Goal: Information Seeking & Learning: Learn about a topic

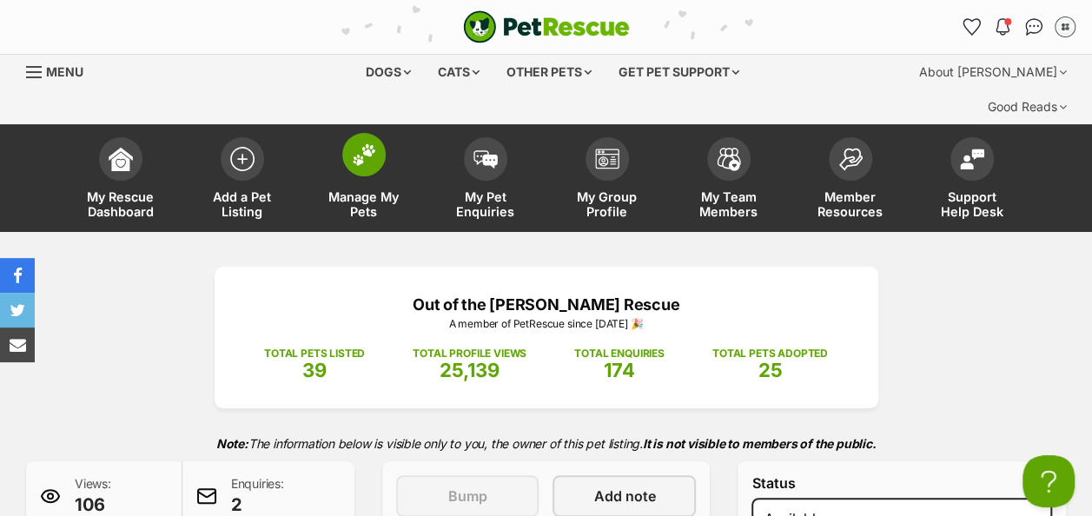
click at [366, 133] on span at bounding box center [363, 154] width 43 height 43
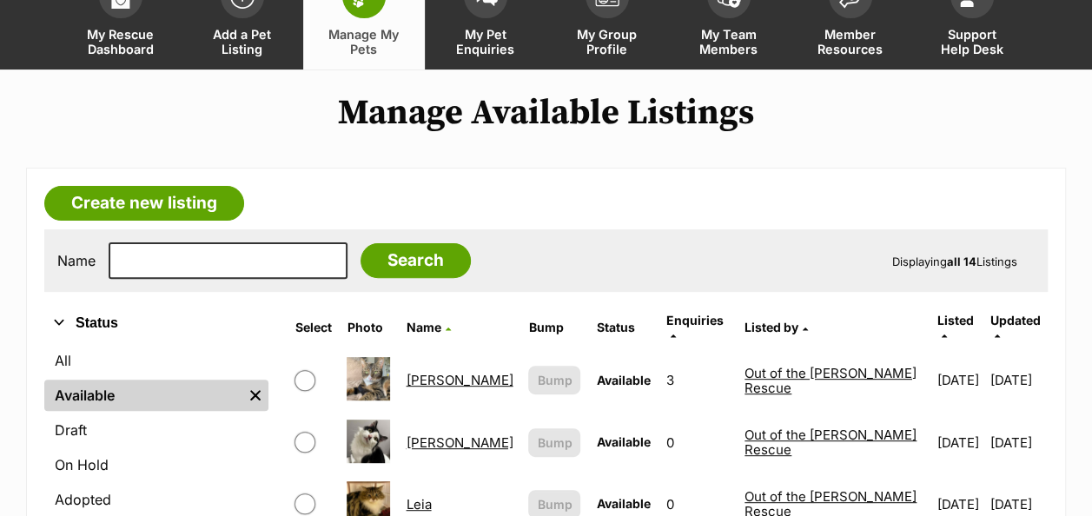
scroll to position [190, 0]
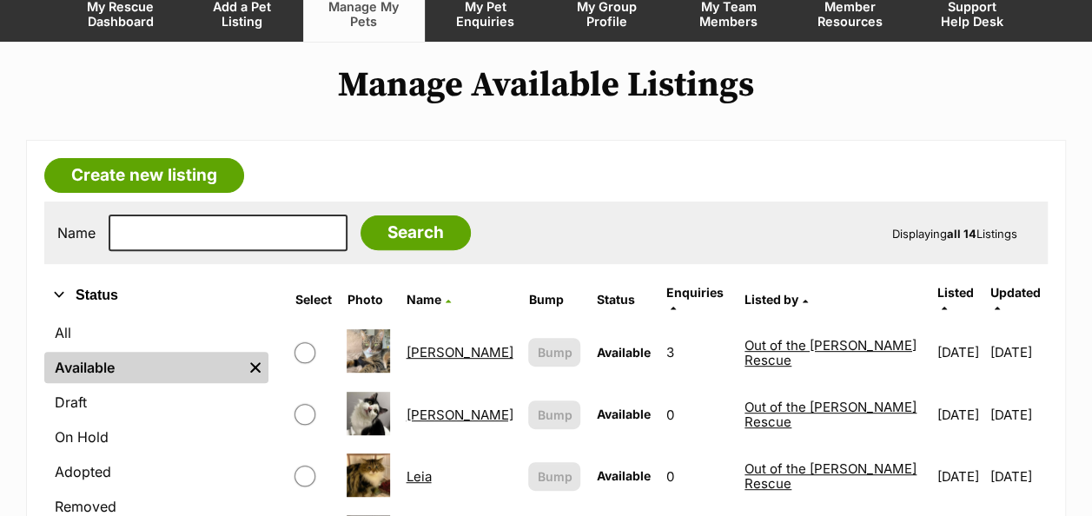
click at [445, 344] on link "Archie" at bounding box center [459, 352] width 107 height 16
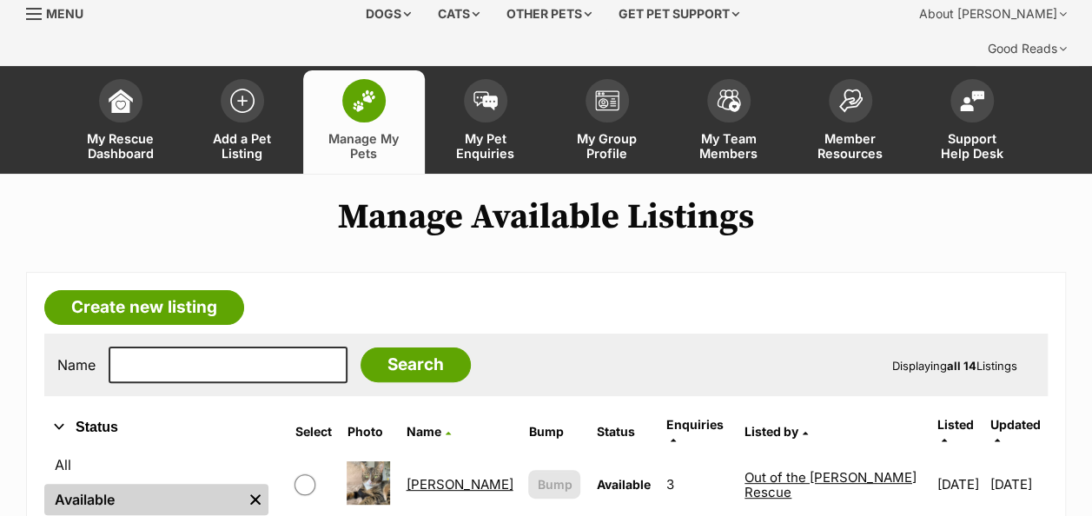
scroll to position [52, 0]
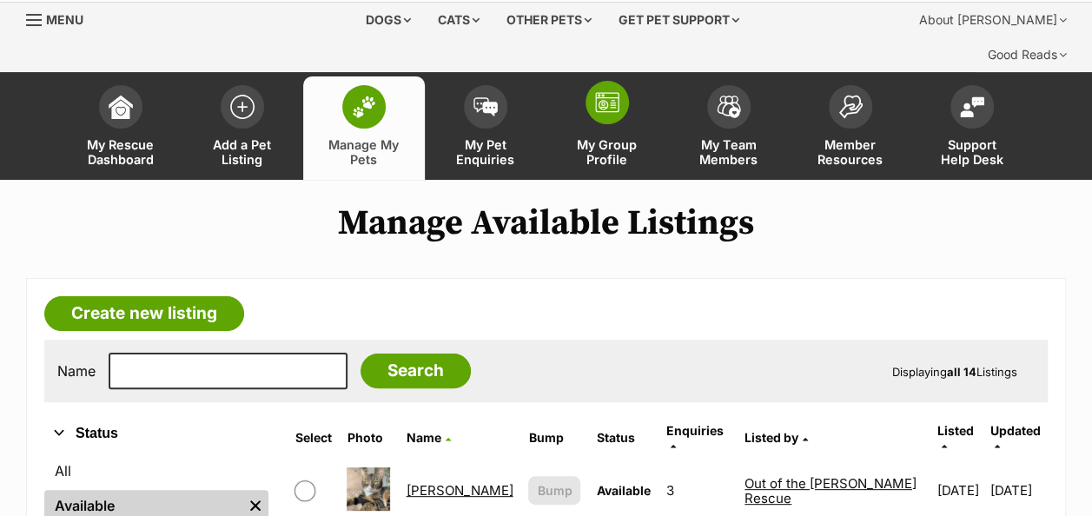
click at [607, 92] on img at bounding box center [607, 102] width 24 height 21
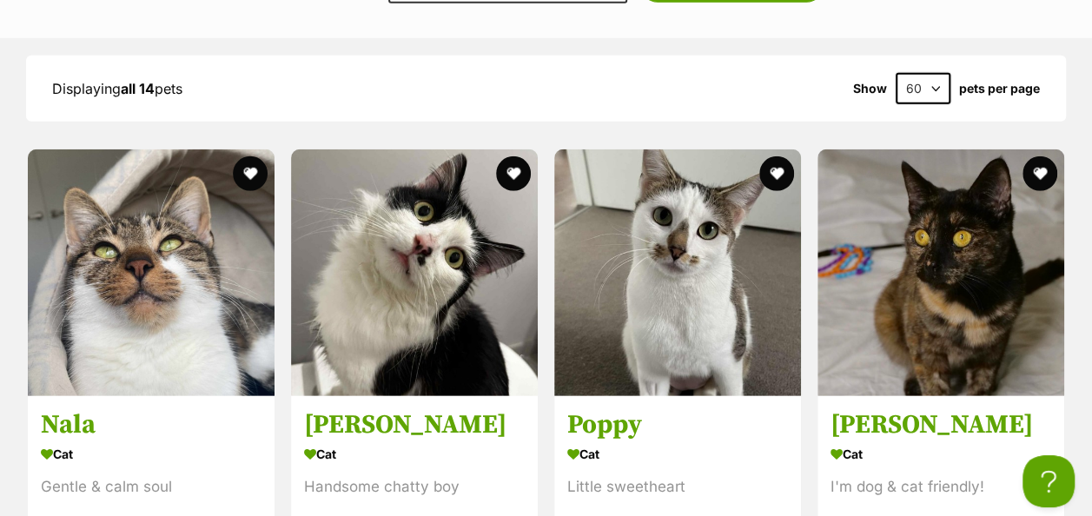
scroll to position [2422, 0]
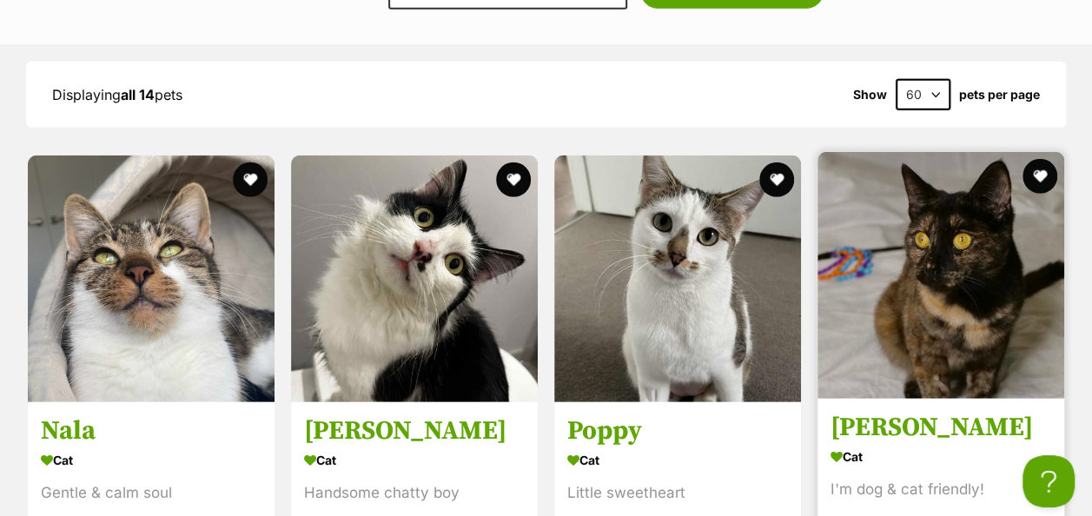
click at [936, 172] on img at bounding box center [940, 275] width 247 height 247
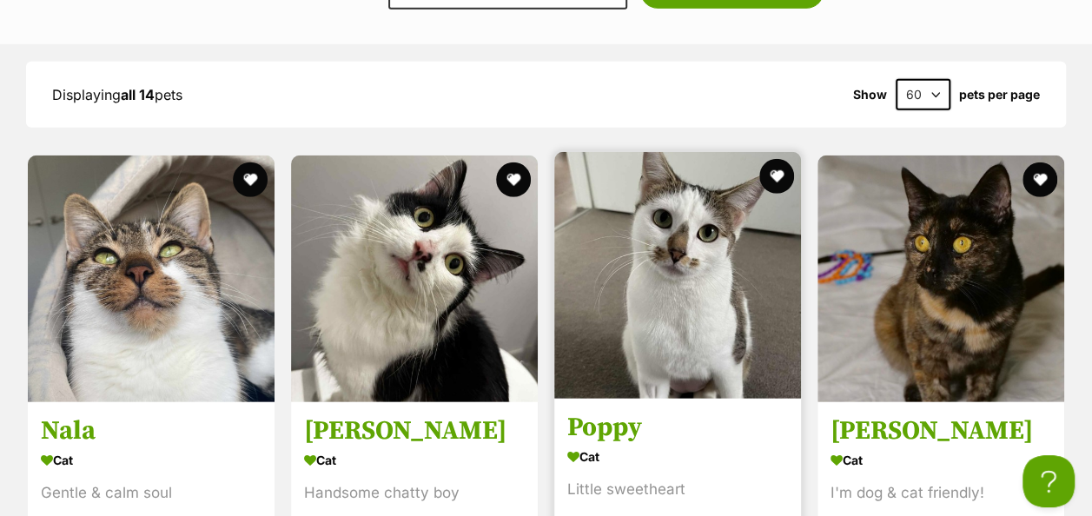
click at [667, 172] on img at bounding box center [677, 275] width 247 height 247
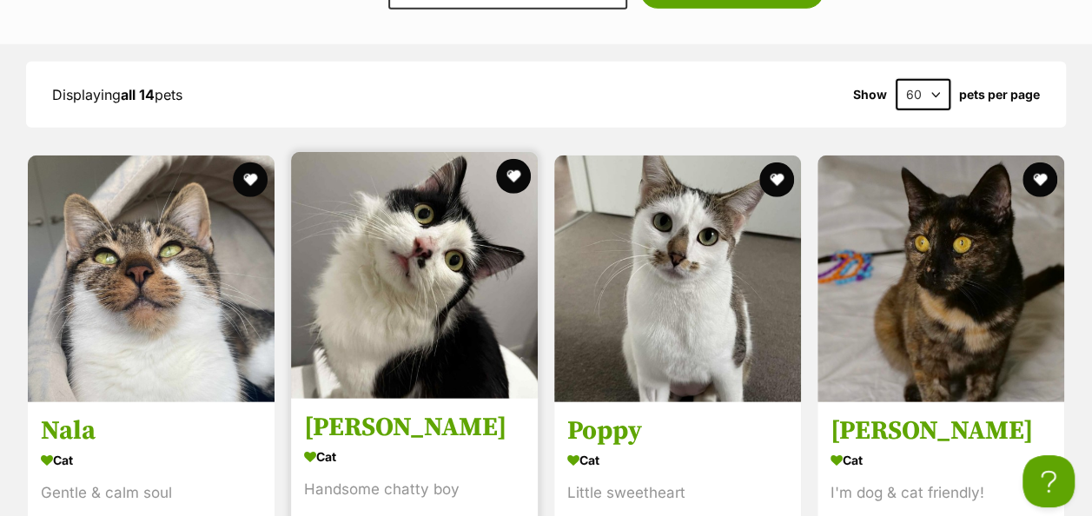
click at [404, 210] on img at bounding box center [414, 275] width 247 height 247
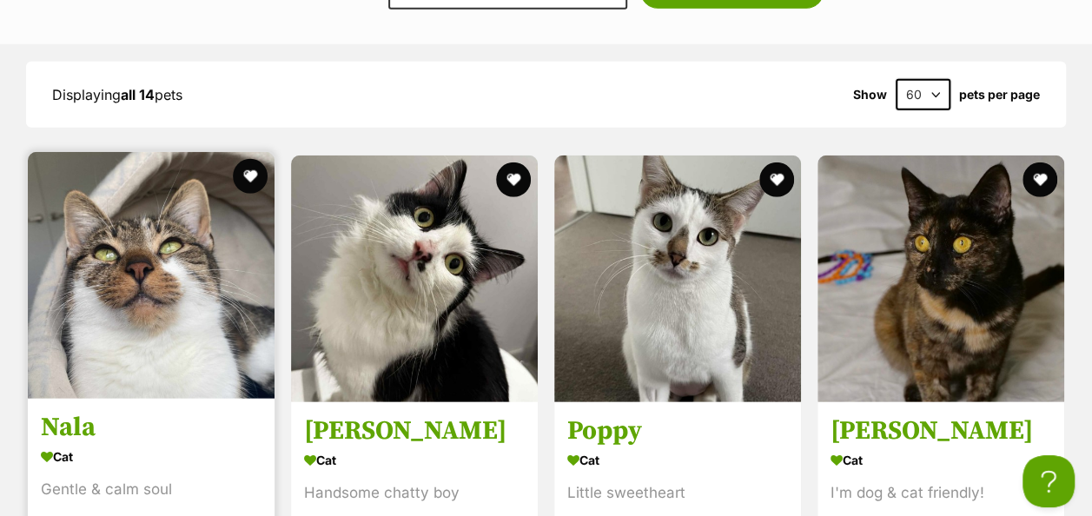
click at [144, 208] on img at bounding box center [151, 275] width 247 height 247
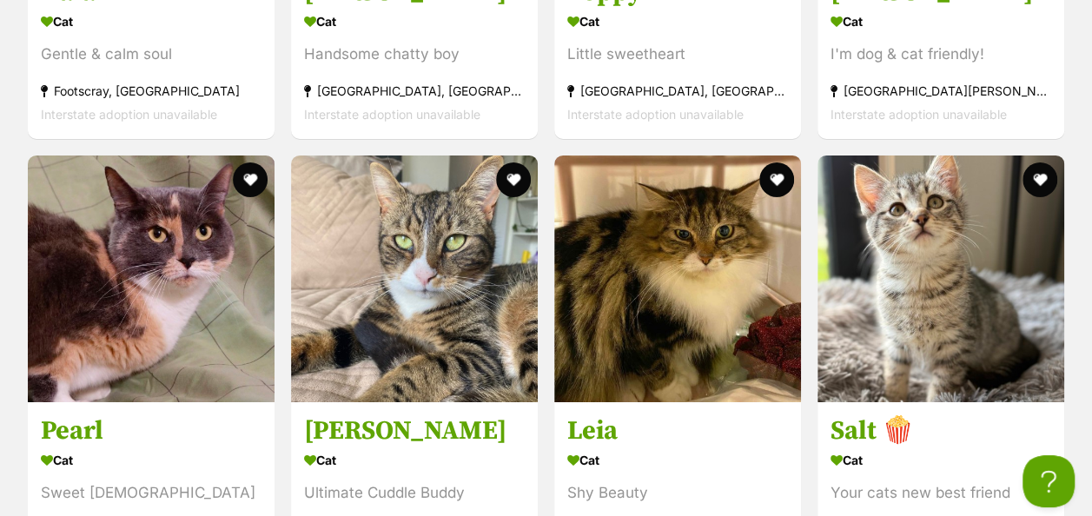
scroll to position [2924, 0]
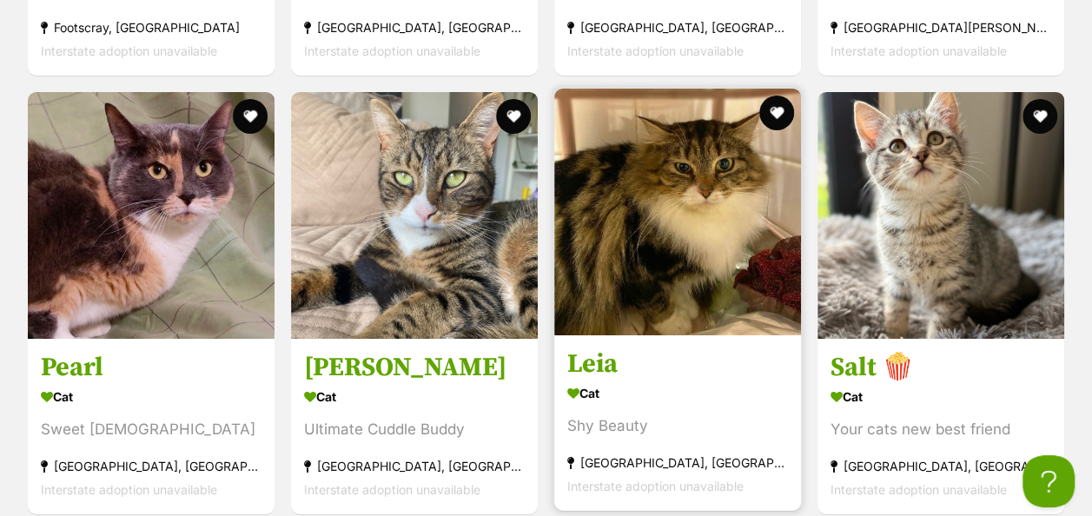
click at [644, 129] on img at bounding box center [677, 212] width 247 height 247
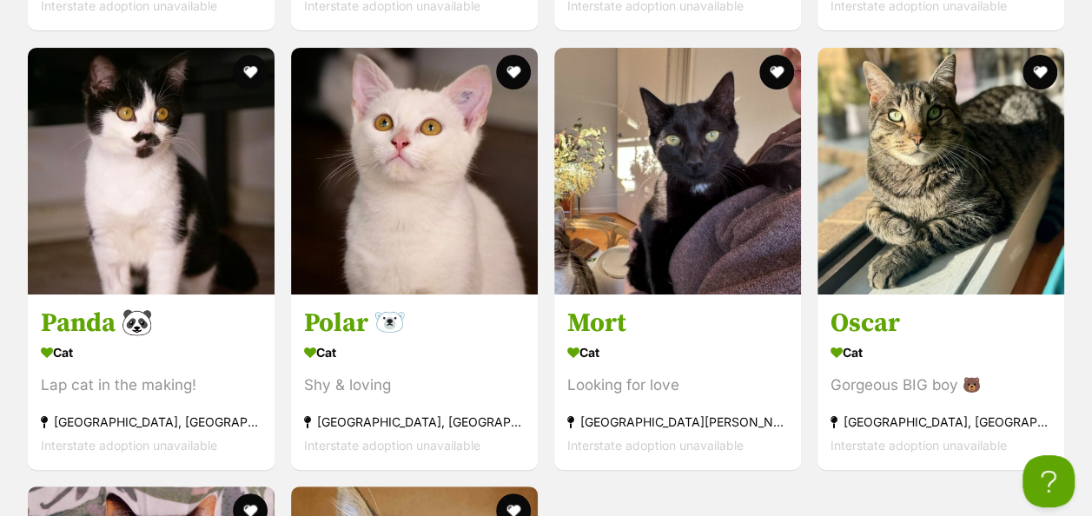
scroll to position [3414, 0]
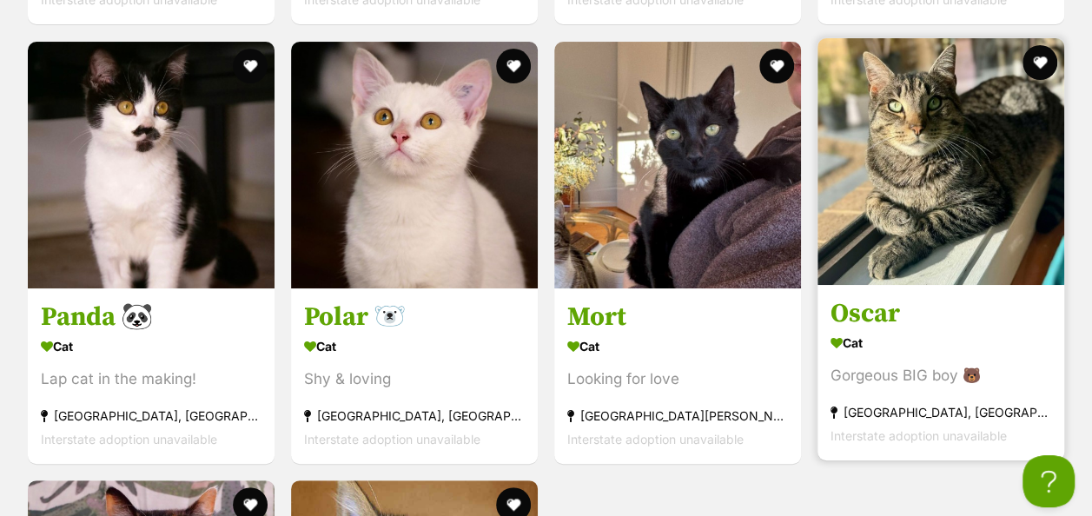
click at [940, 106] on img at bounding box center [940, 161] width 247 height 247
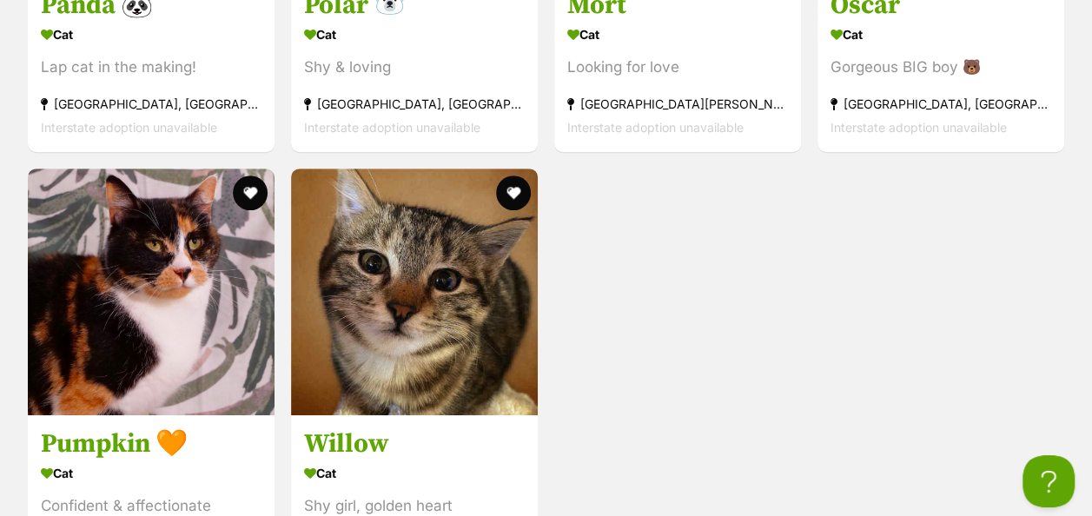
scroll to position [3764, 0]
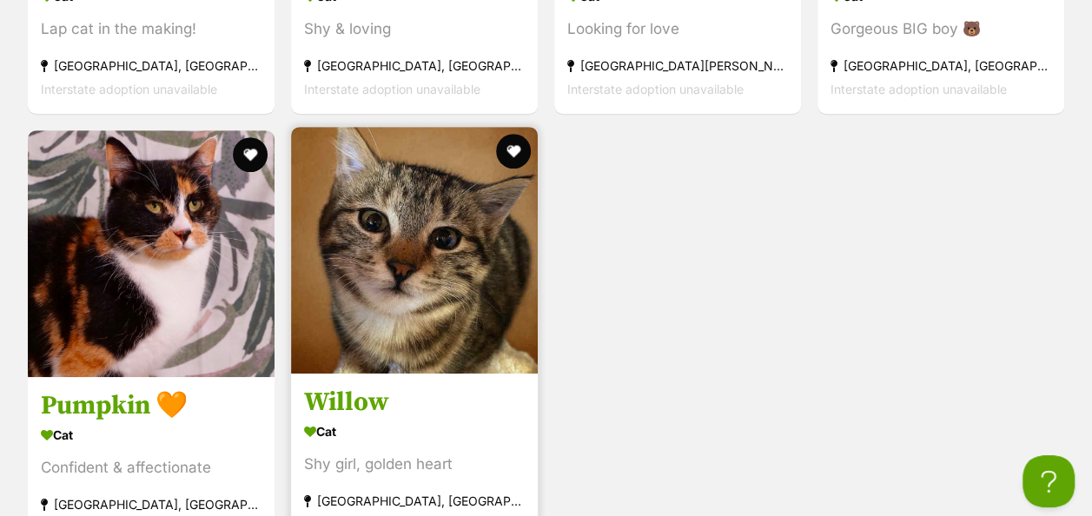
click at [427, 201] on img at bounding box center [414, 250] width 247 height 247
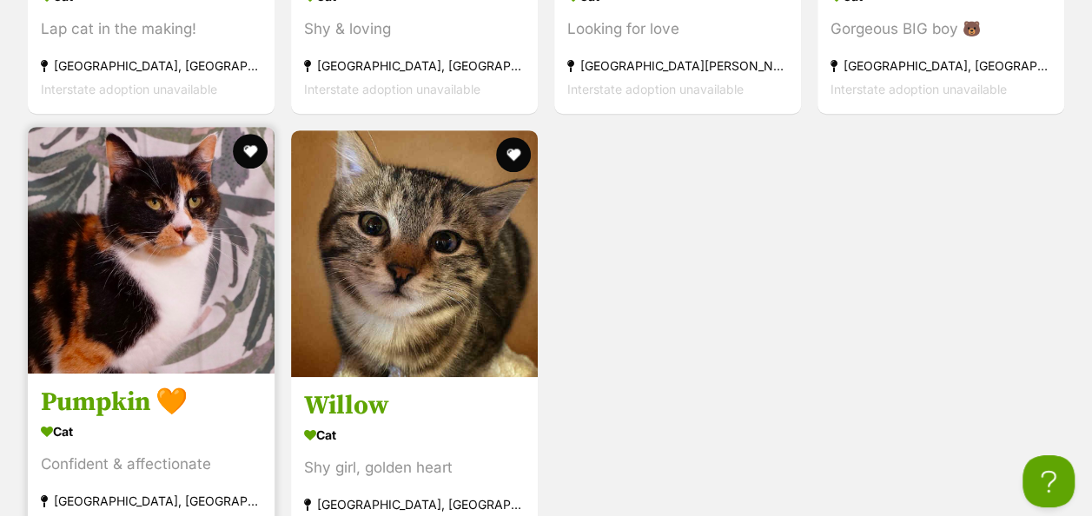
click at [150, 195] on img at bounding box center [151, 250] width 247 height 247
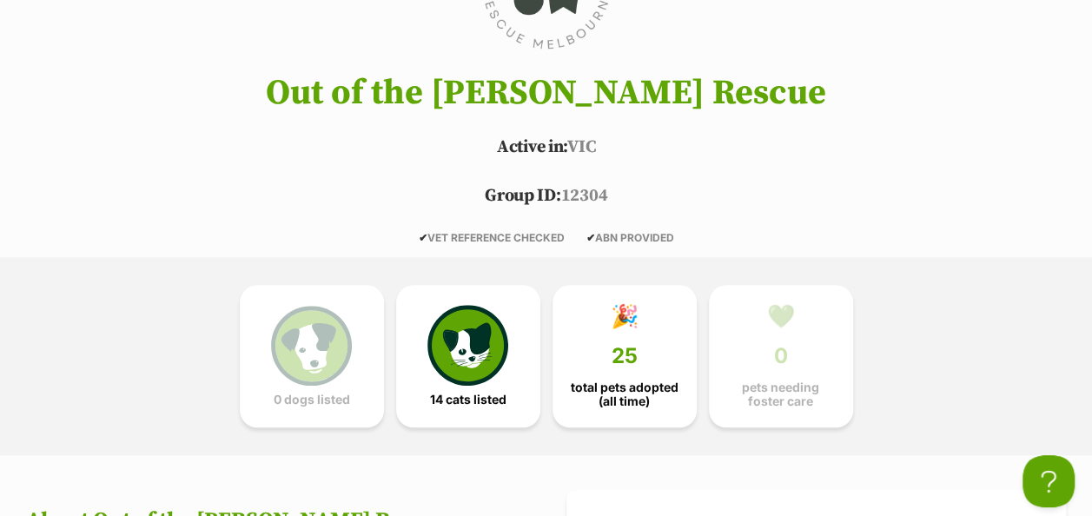
scroll to position [699, 0]
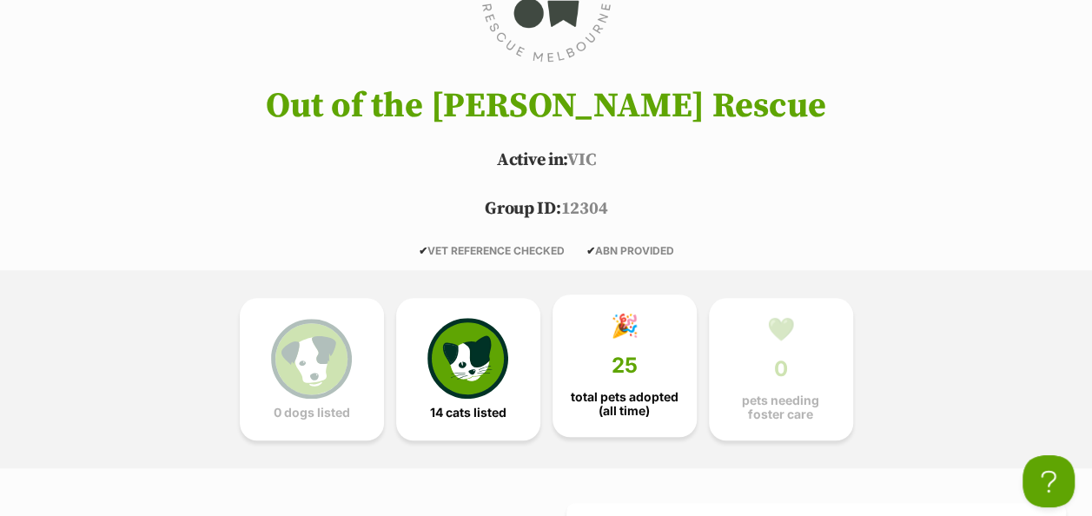
click at [639, 316] on link "🎉 25 total pets adopted (all time)" at bounding box center [624, 365] width 144 height 142
